Goal: Task Accomplishment & Management: Manage account settings

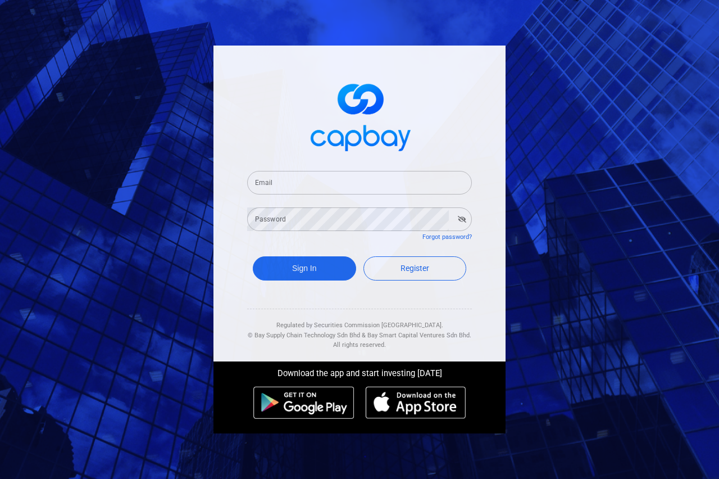
click at [343, 185] on input "Email" at bounding box center [359, 183] width 225 height 24
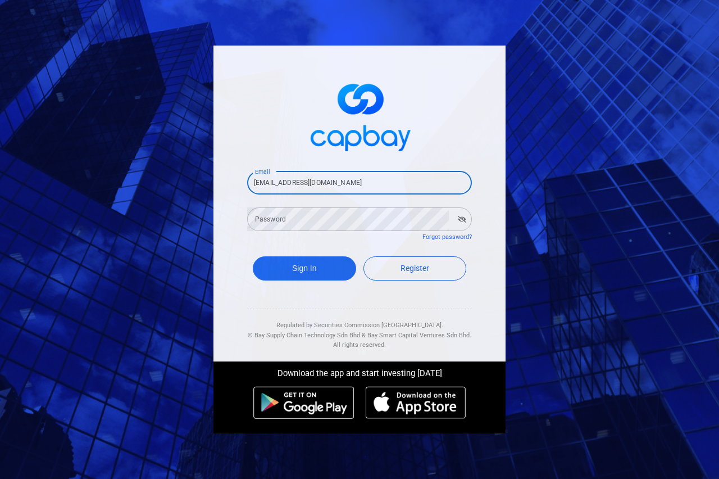
type input "[EMAIL_ADDRESS][DOMAIN_NAME]"
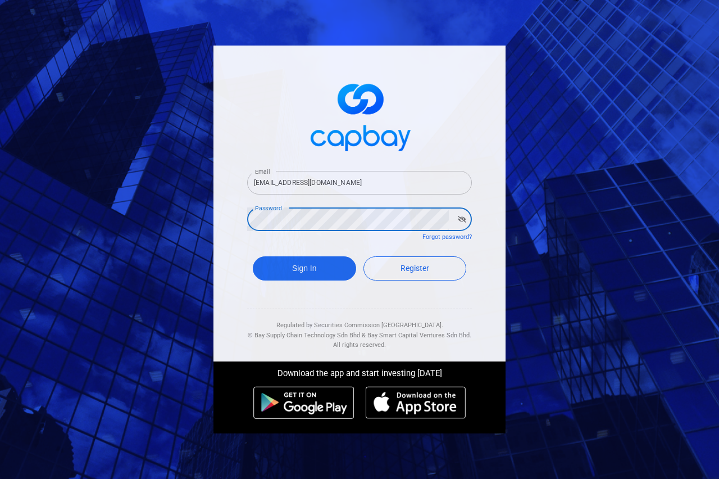
click at [465, 219] on icon "button" at bounding box center [462, 219] width 8 height 7
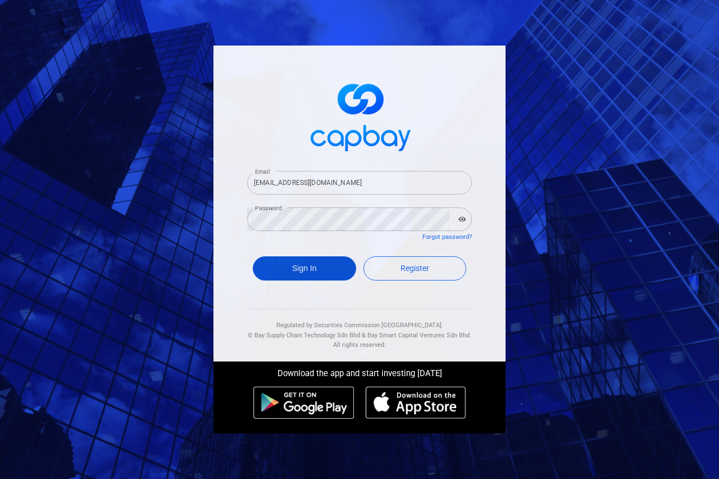
click at [324, 274] on button "Sign In" at bounding box center [304, 268] width 103 height 24
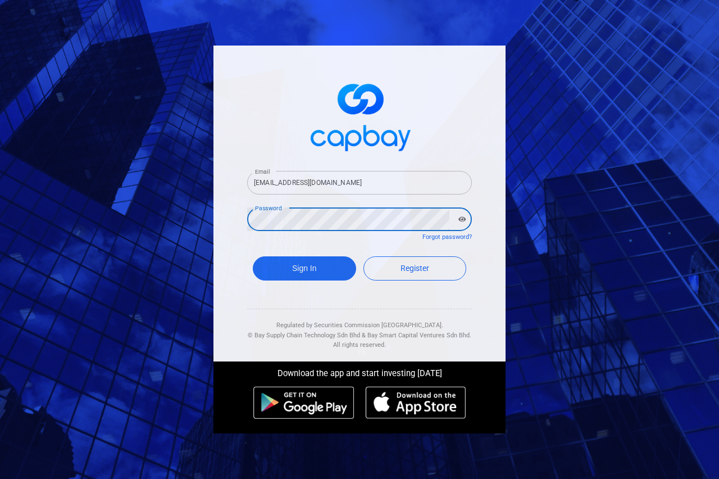
click at [253, 256] on button "Sign In" at bounding box center [304, 268] width 103 height 24
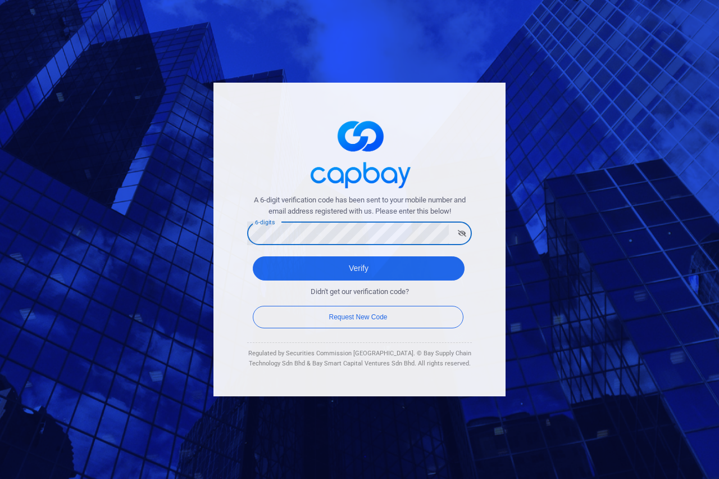
click at [253, 256] on button "Verify" at bounding box center [359, 268] width 212 height 24
